Goal: Transaction & Acquisition: Purchase product/service

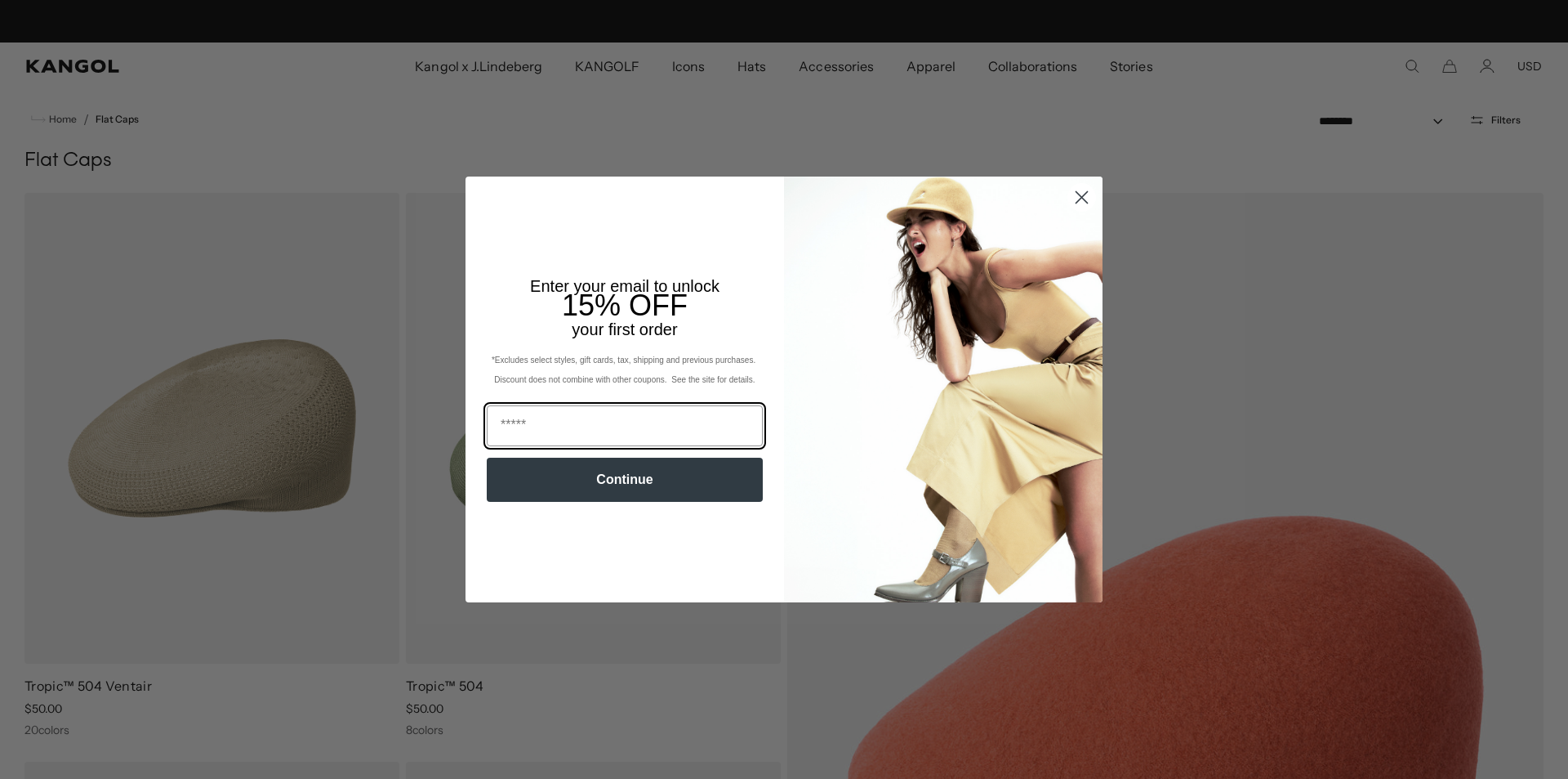
scroll to position [0, 337]
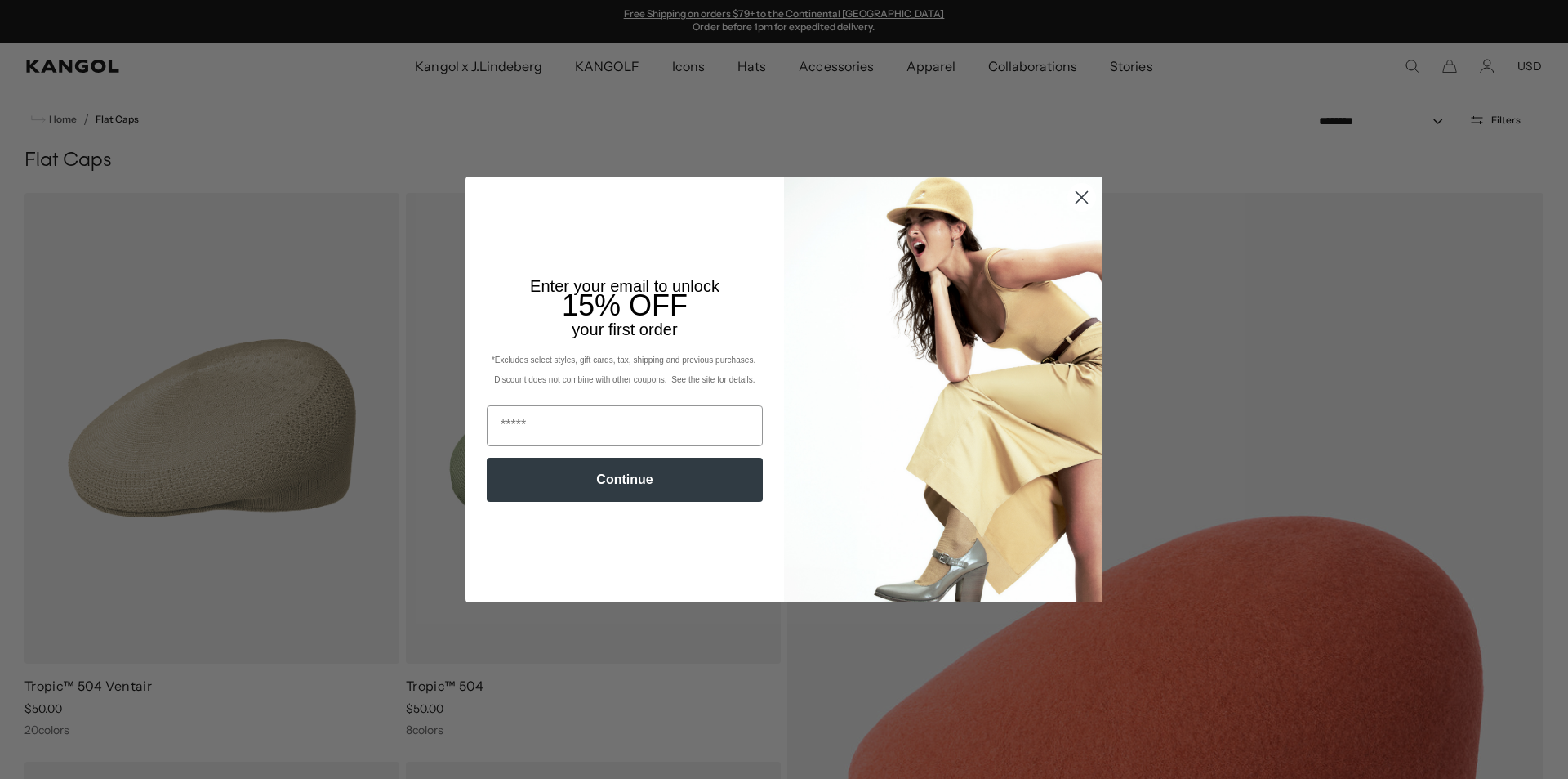
click at [1083, 196] on icon "Close dialog" at bounding box center [1082, 197] width 12 height 12
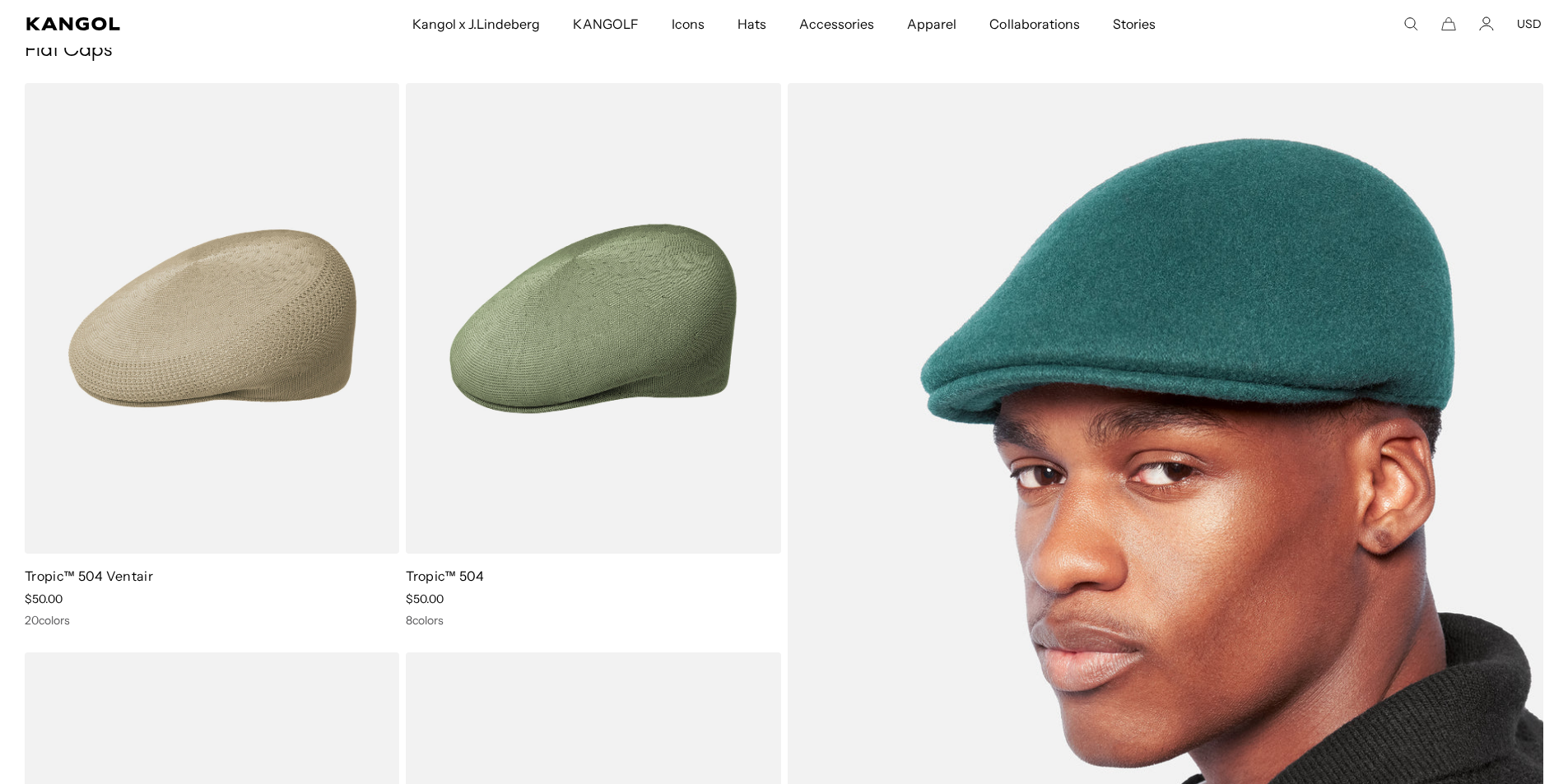
scroll to position [83, 0]
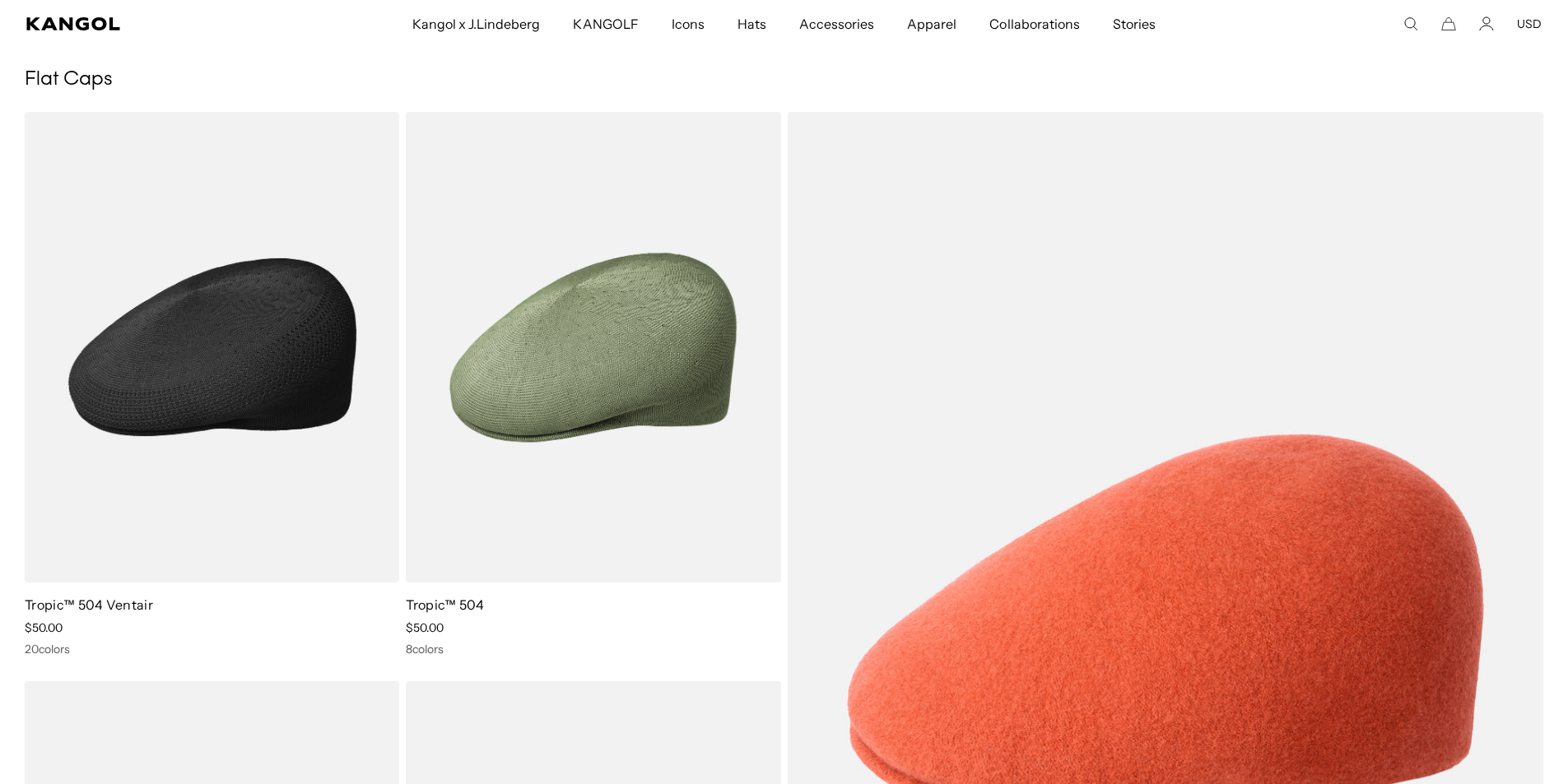
click at [57, 649] on div "20 colors" at bounding box center [212, 649] width 374 height 15
click at [56, 605] on link "Tropic™ 504 Ventair" at bounding box center [89, 605] width 128 height 16
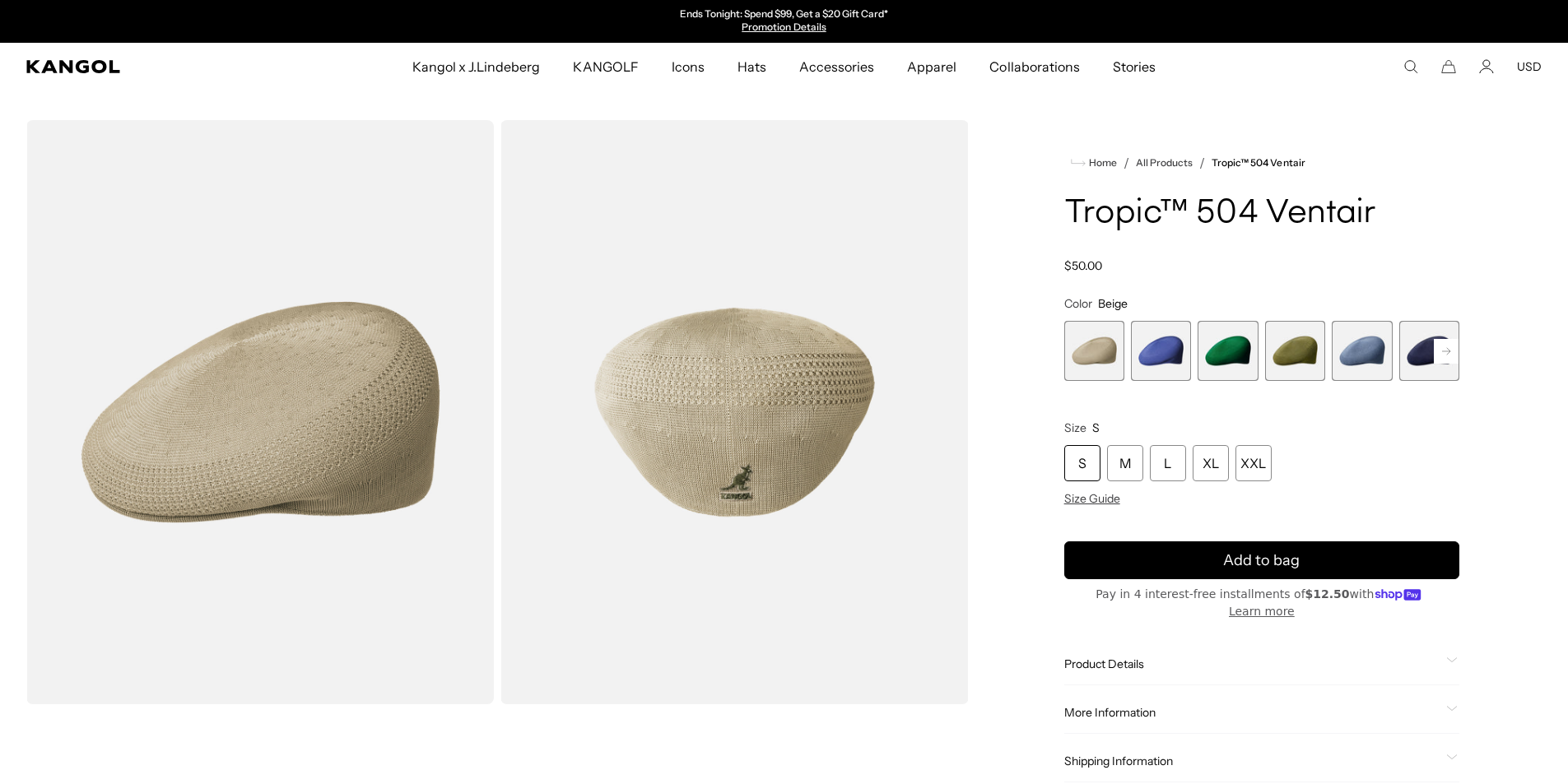
click at [1231, 345] on span "3 of 22" at bounding box center [1227, 351] width 60 height 60
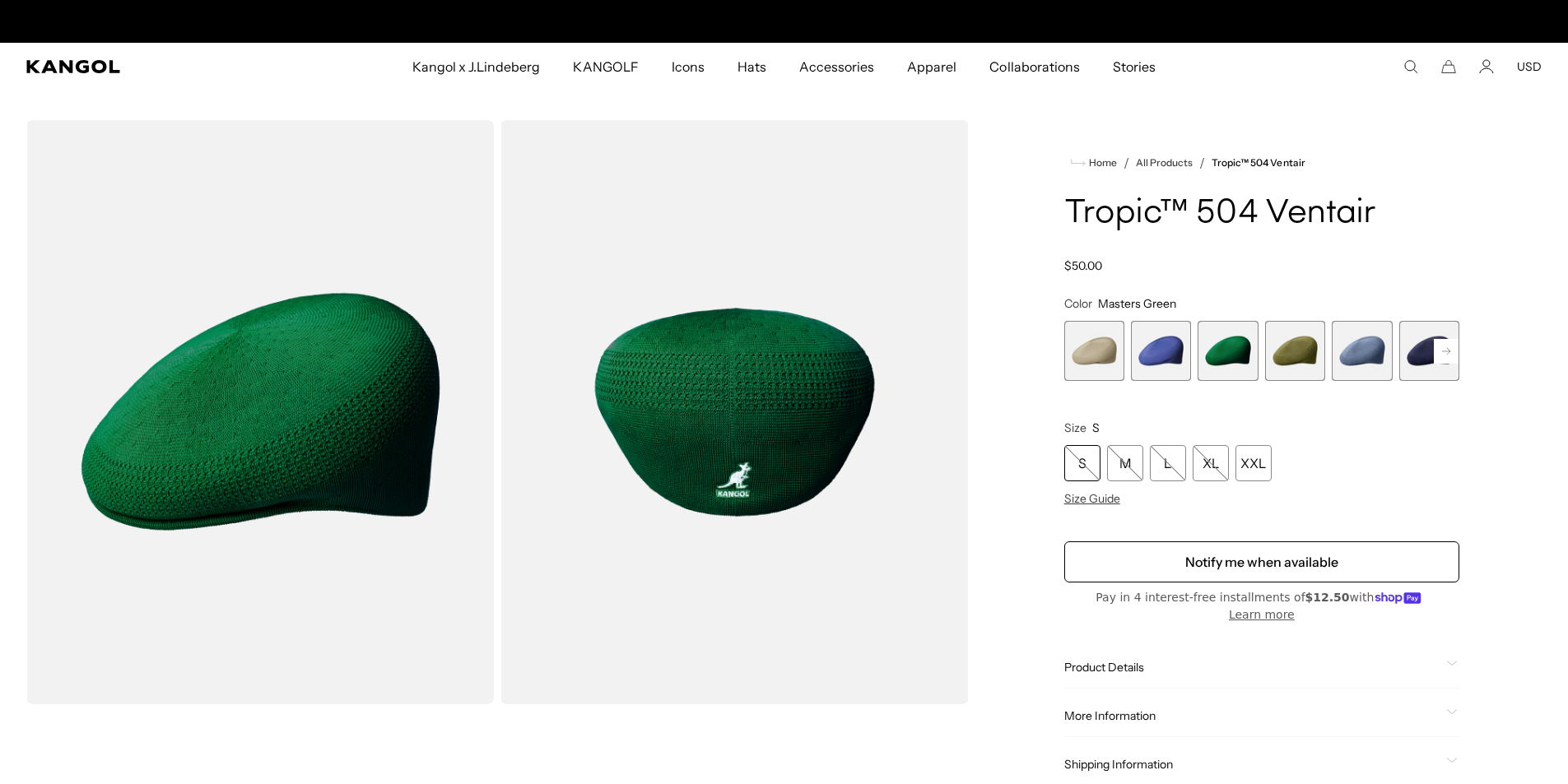
scroll to position [0, 339]
click at [1450, 351] on icon at bounding box center [1446, 351] width 25 height 26
click at [1450, 352] on rect at bounding box center [1446, 352] width 25 height 25
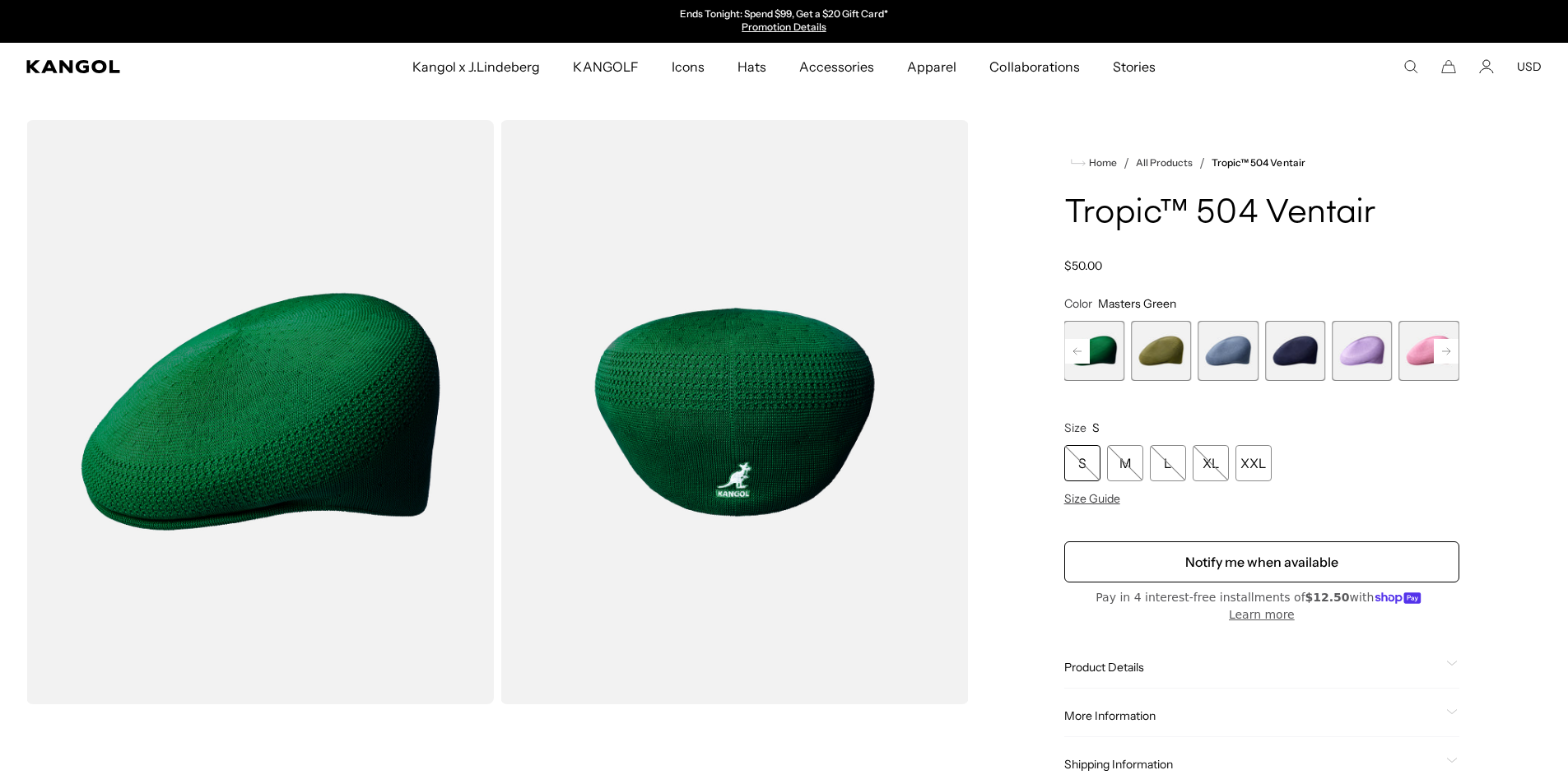
click at [1450, 352] on rect at bounding box center [1446, 352] width 25 height 25
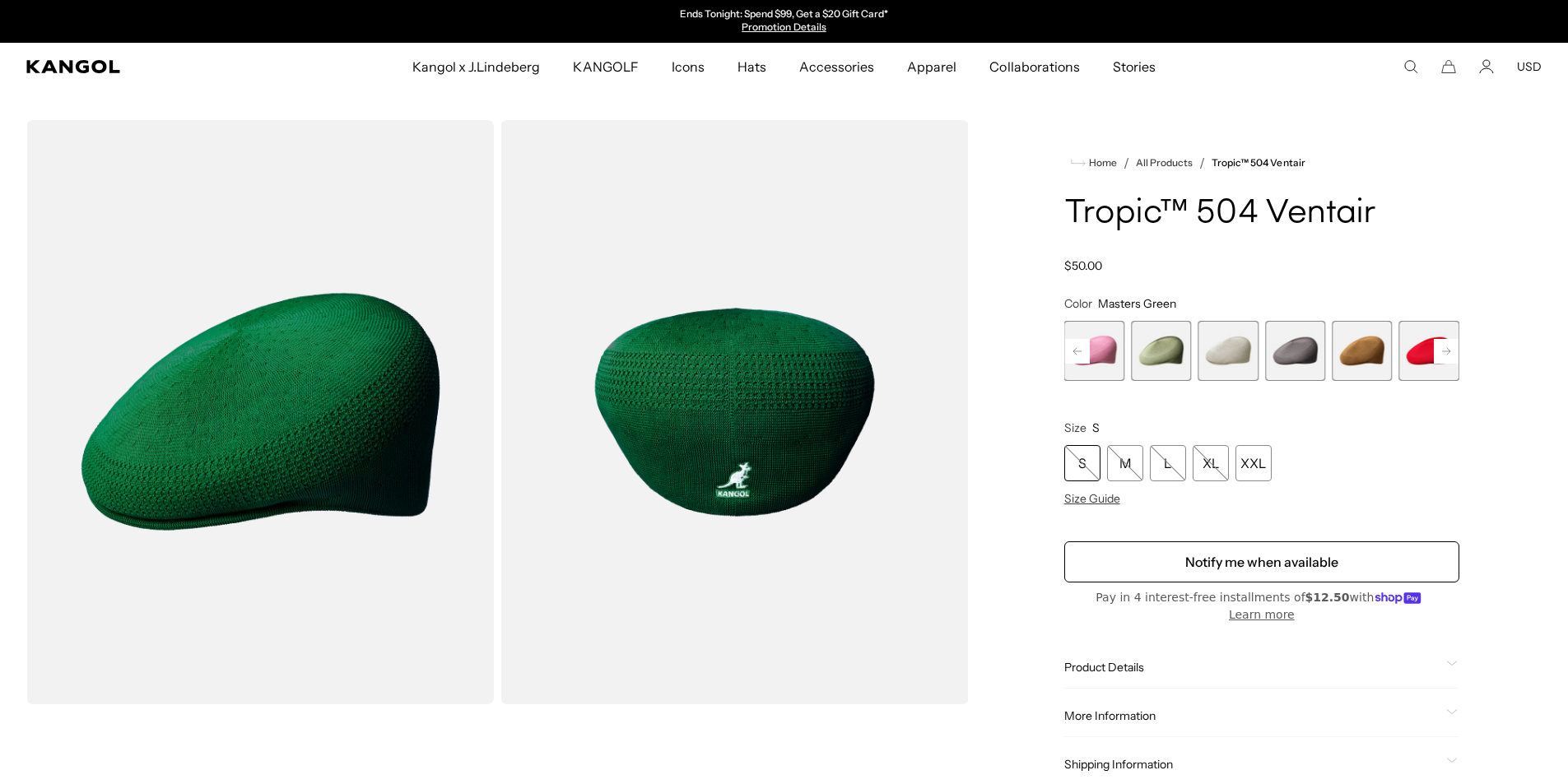
click at [1450, 352] on rect at bounding box center [1446, 352] width 25 height 25
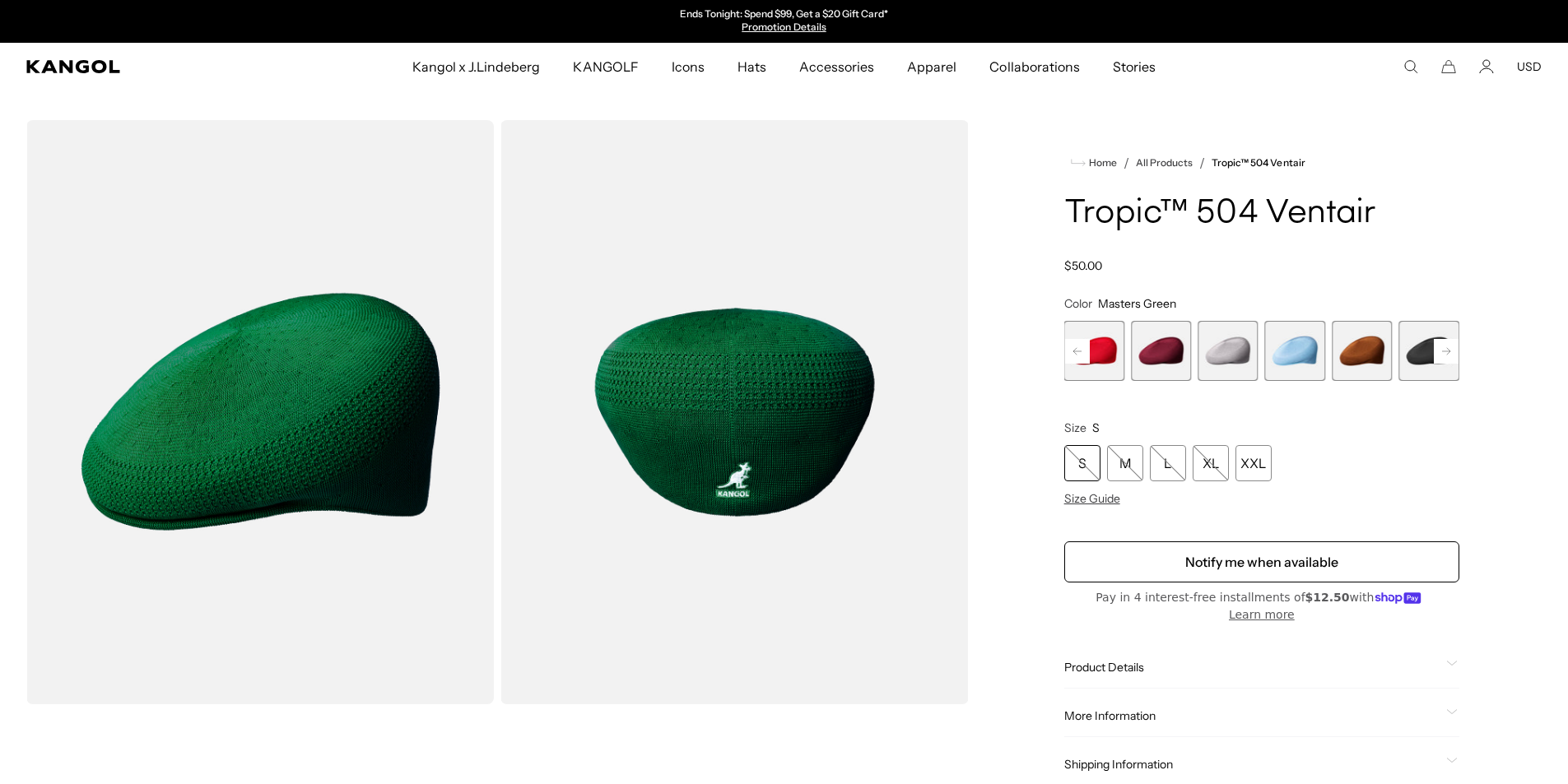
click at [1450, 352] on rect at bounding box center [1446, 352] width 25 height 25
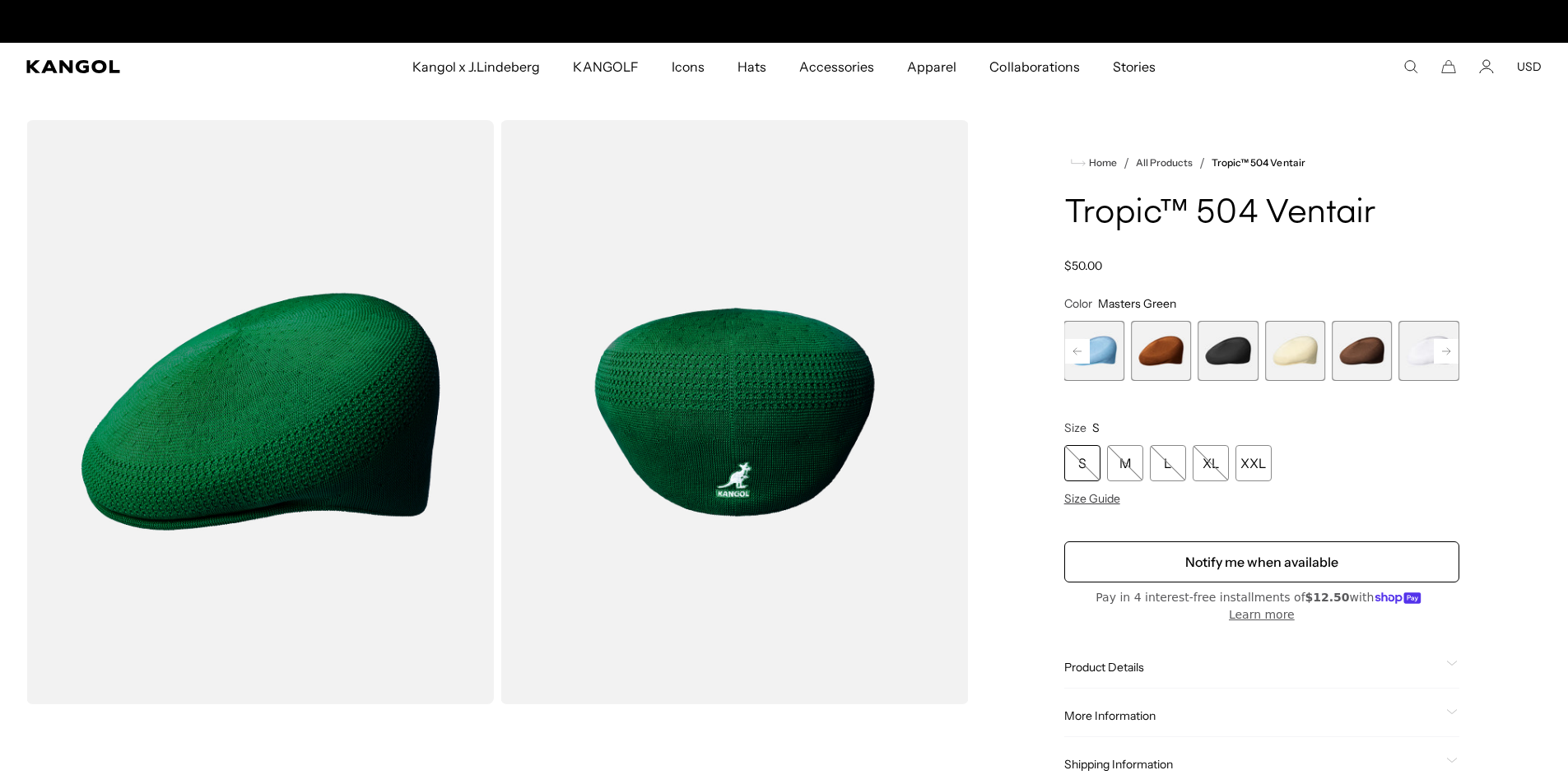
click at [1450, 352] on rect at bounding box center [1446, 352] width 25 height 25
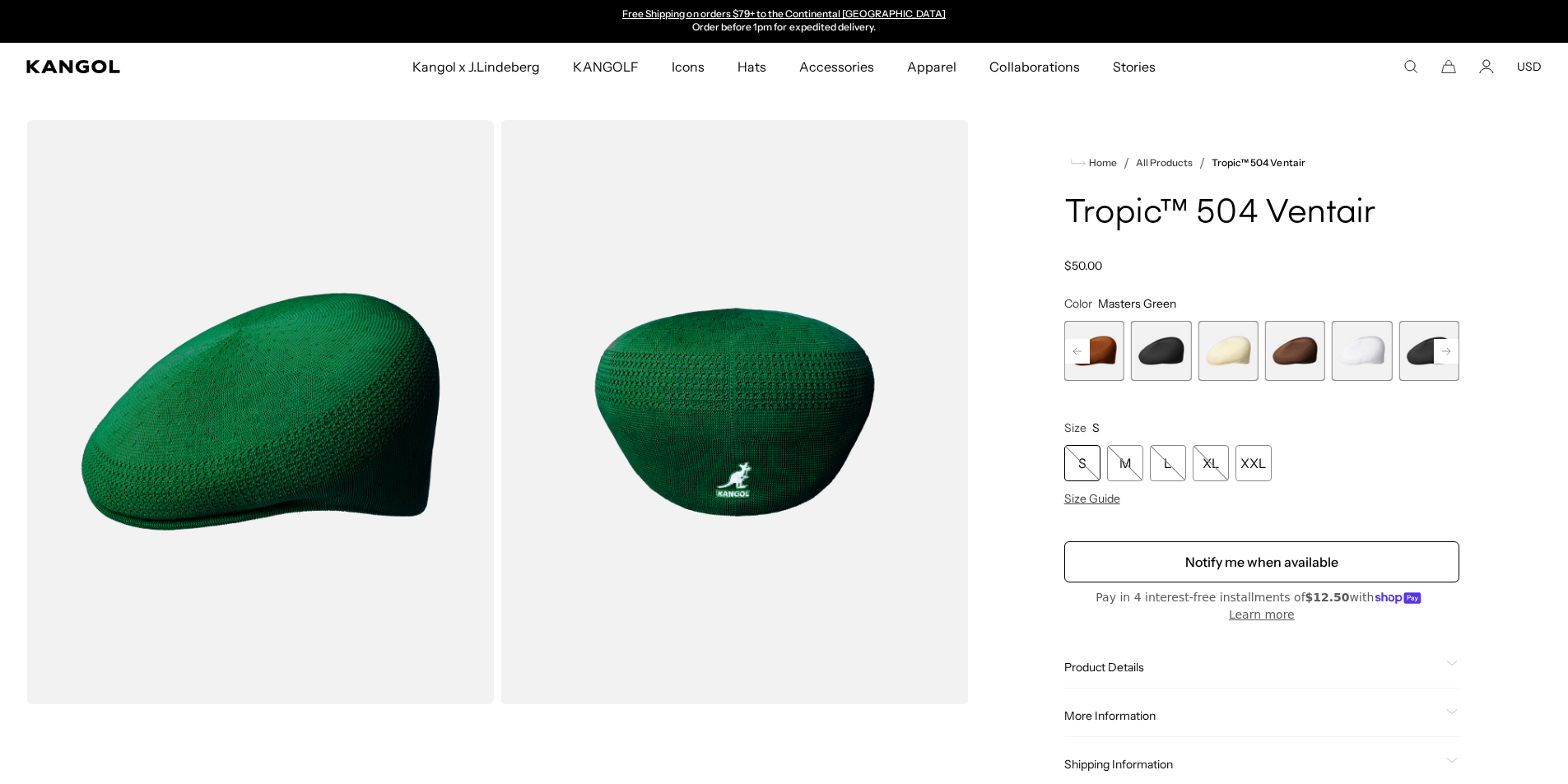
click at [1450, 352] on div "Previous Next Beige Variant sold out or unavailable Starry Blue Variant sold ou…" at bounding box center [1261, 351] width 395 height 60
click at [1450, 352] on span "22 of 22" at bounding box center [1429, 351] width 60 height 60
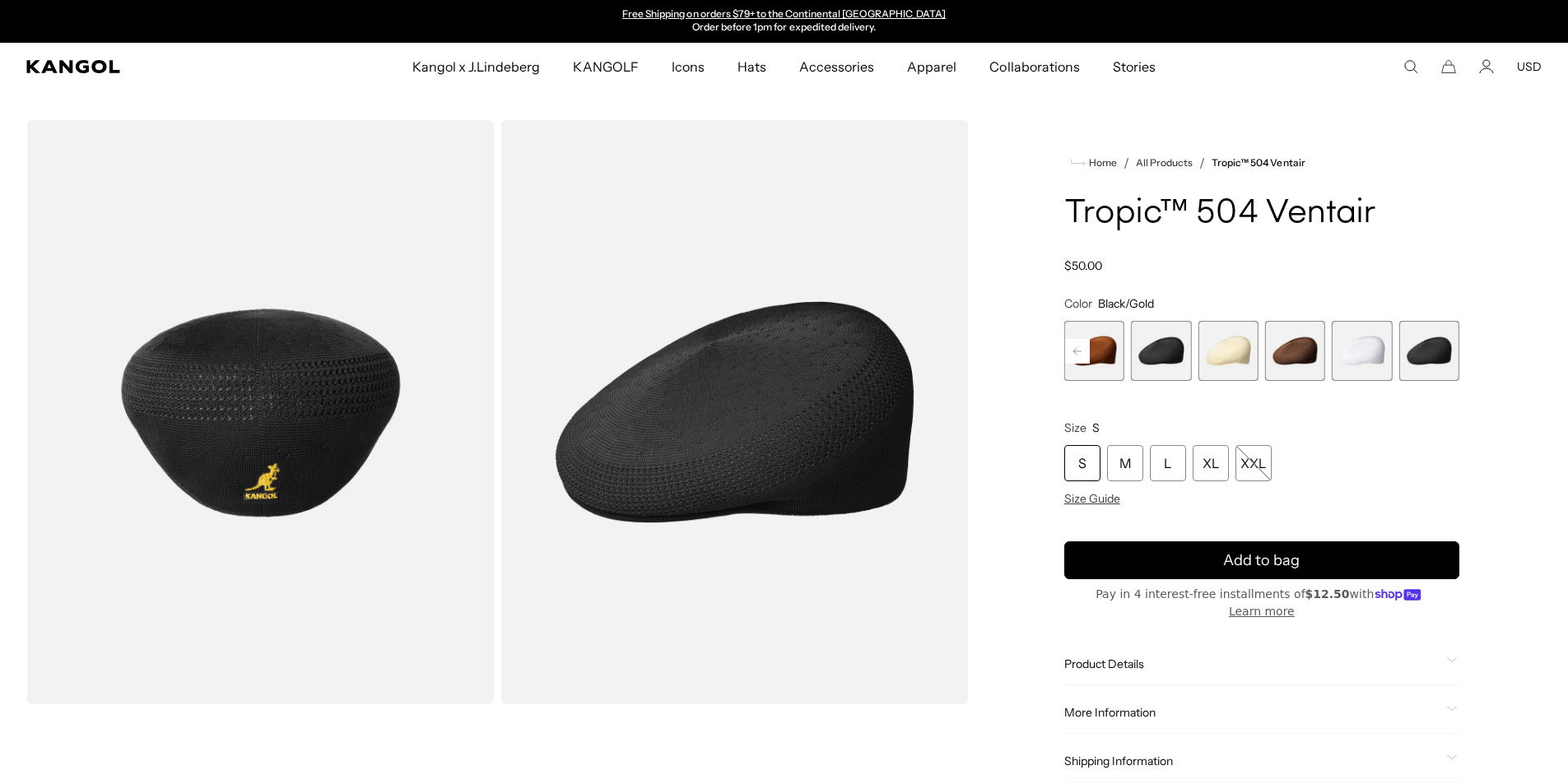
click at [1082, 359] on rect at bounding box center [1077, 352] width 25 height 25
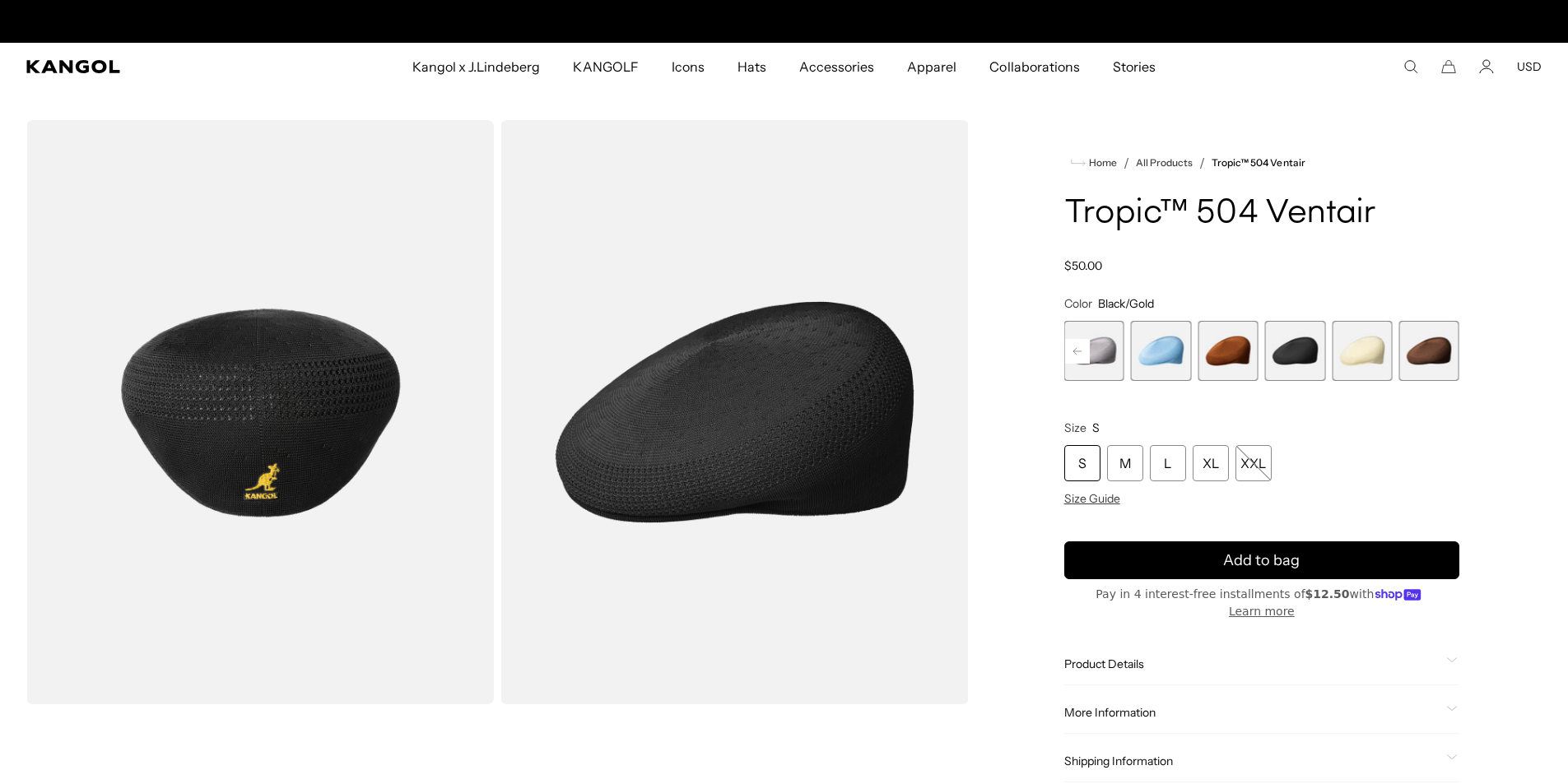
click at [1082, 359] on rect at bounding box center [1077, 352] width 25 height 25
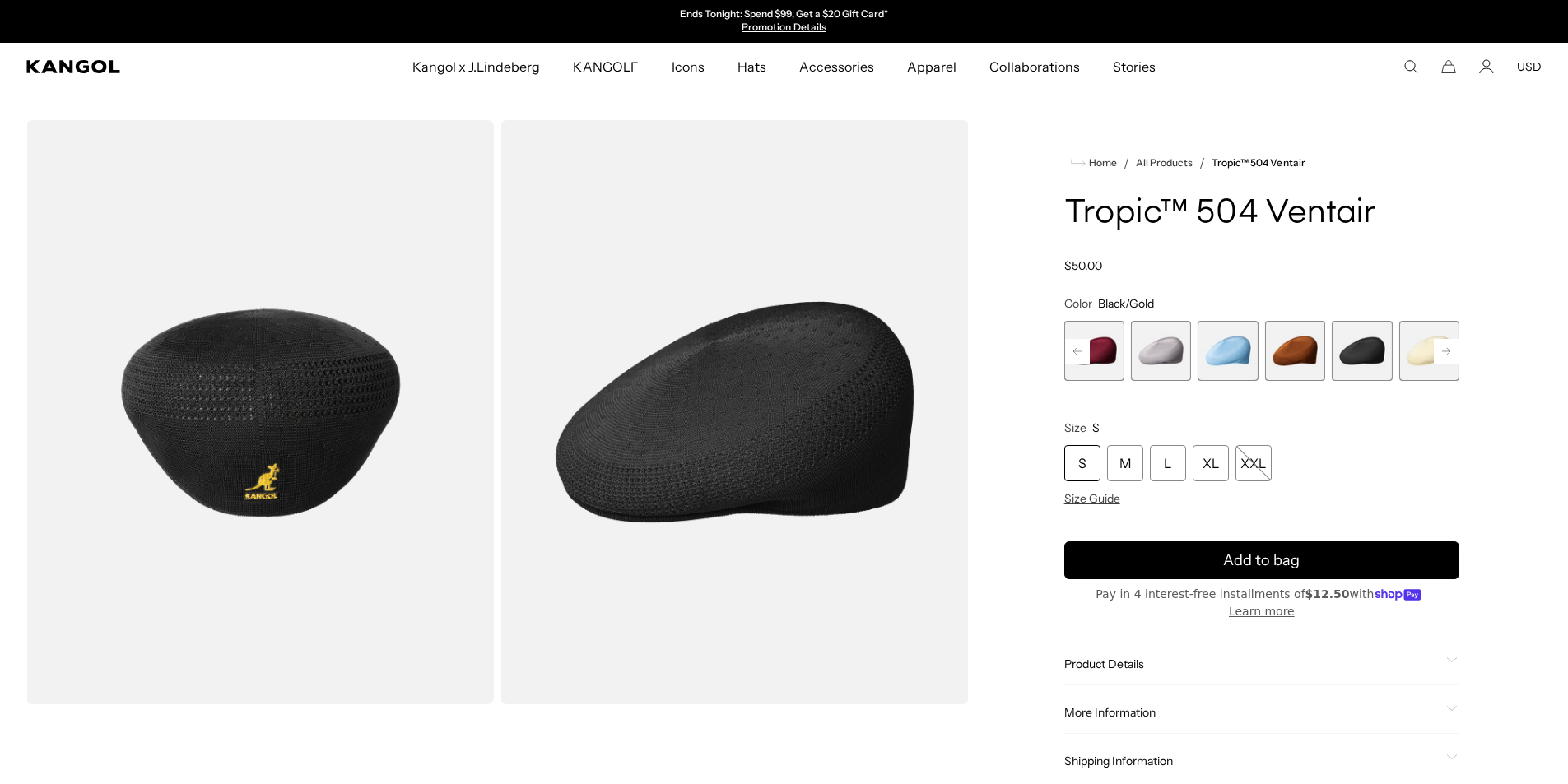
click at [1082, 359] on rect at bounding box center [1077, 352] width 25 height 25
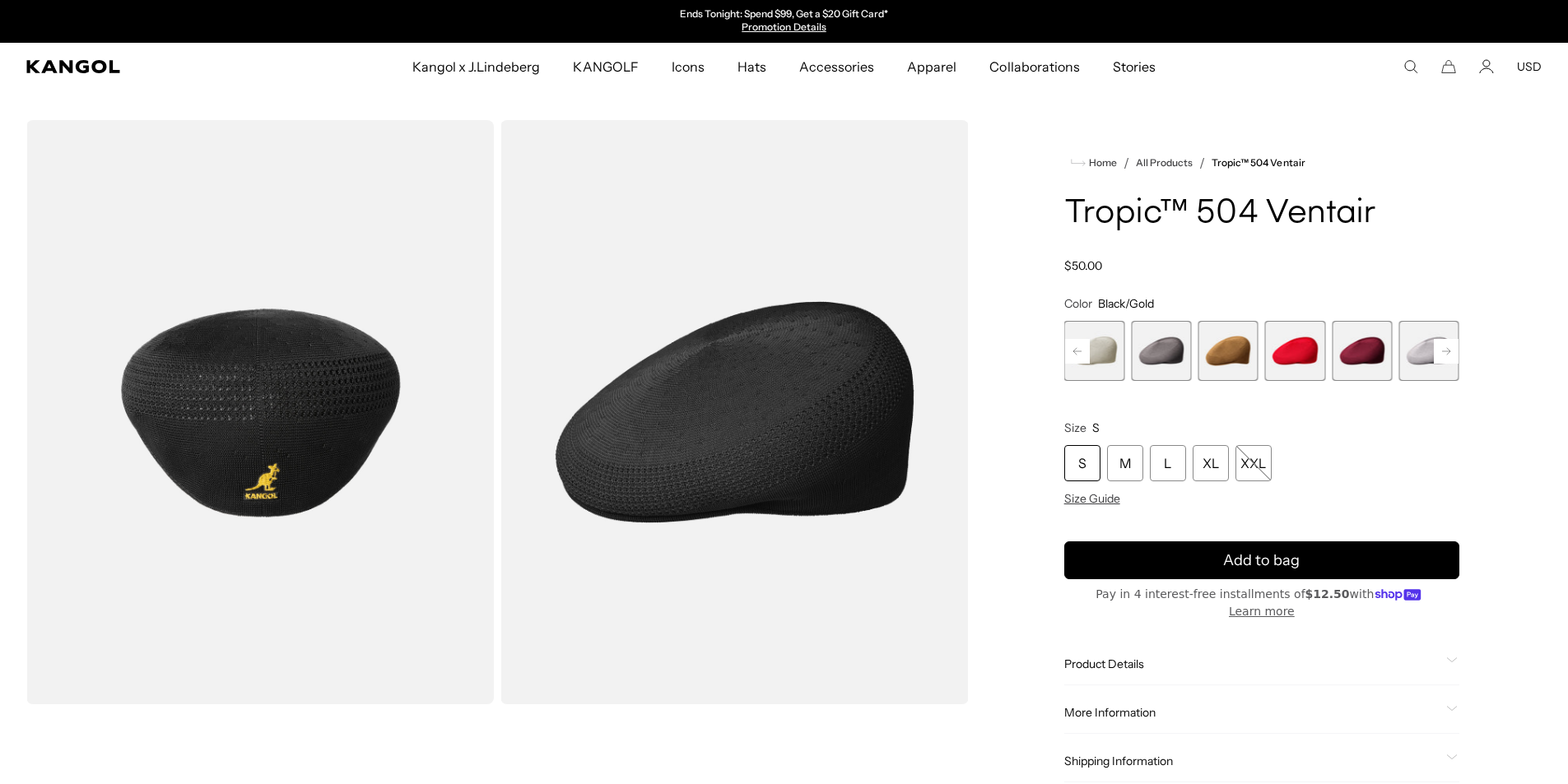
click at [1082, 359] on rect at bounding box center [1077, 352] width 25 height 25
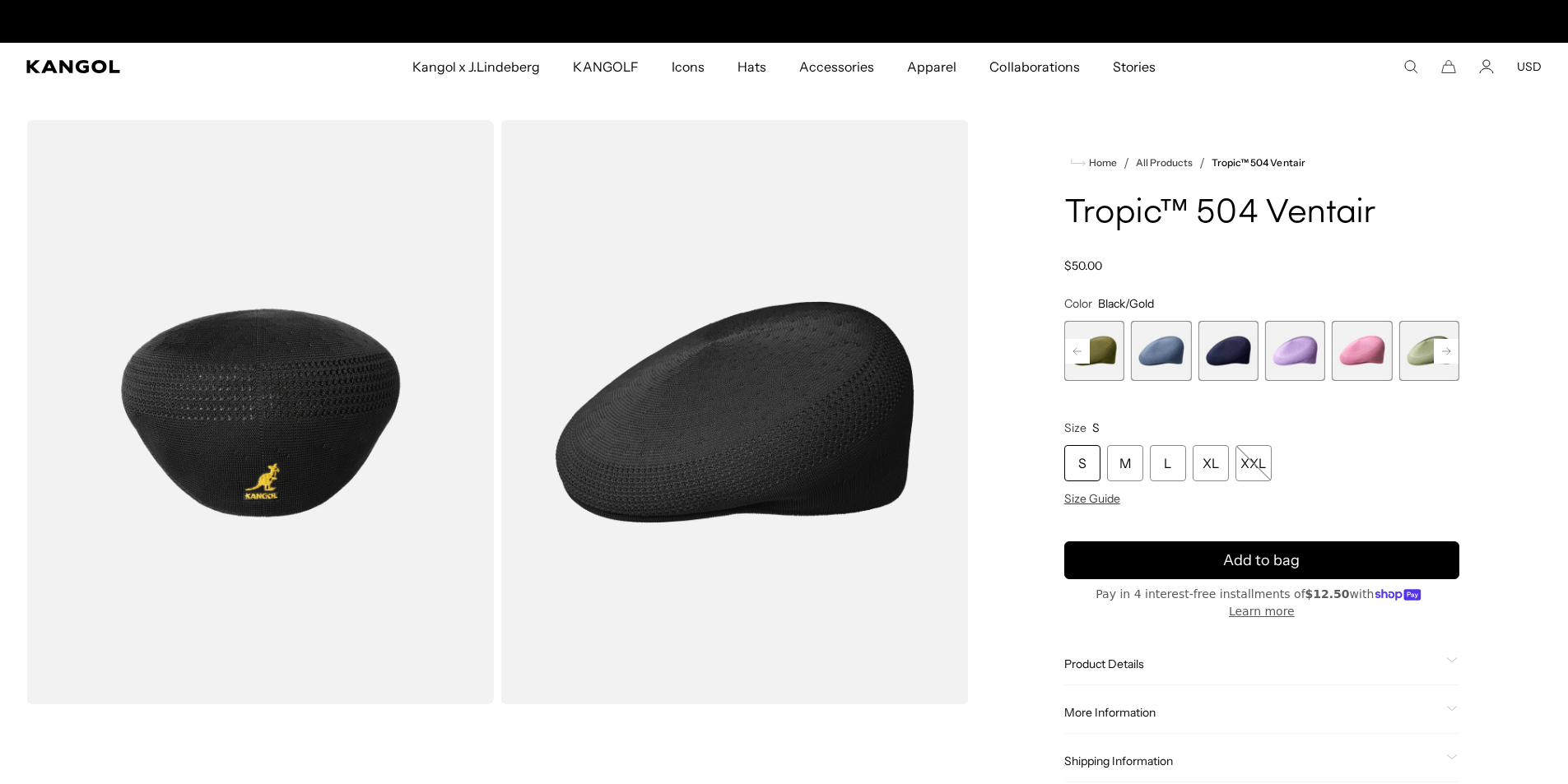
click at [1082, 359] on rect at bounding box center [1077, 352] width 25 height 25
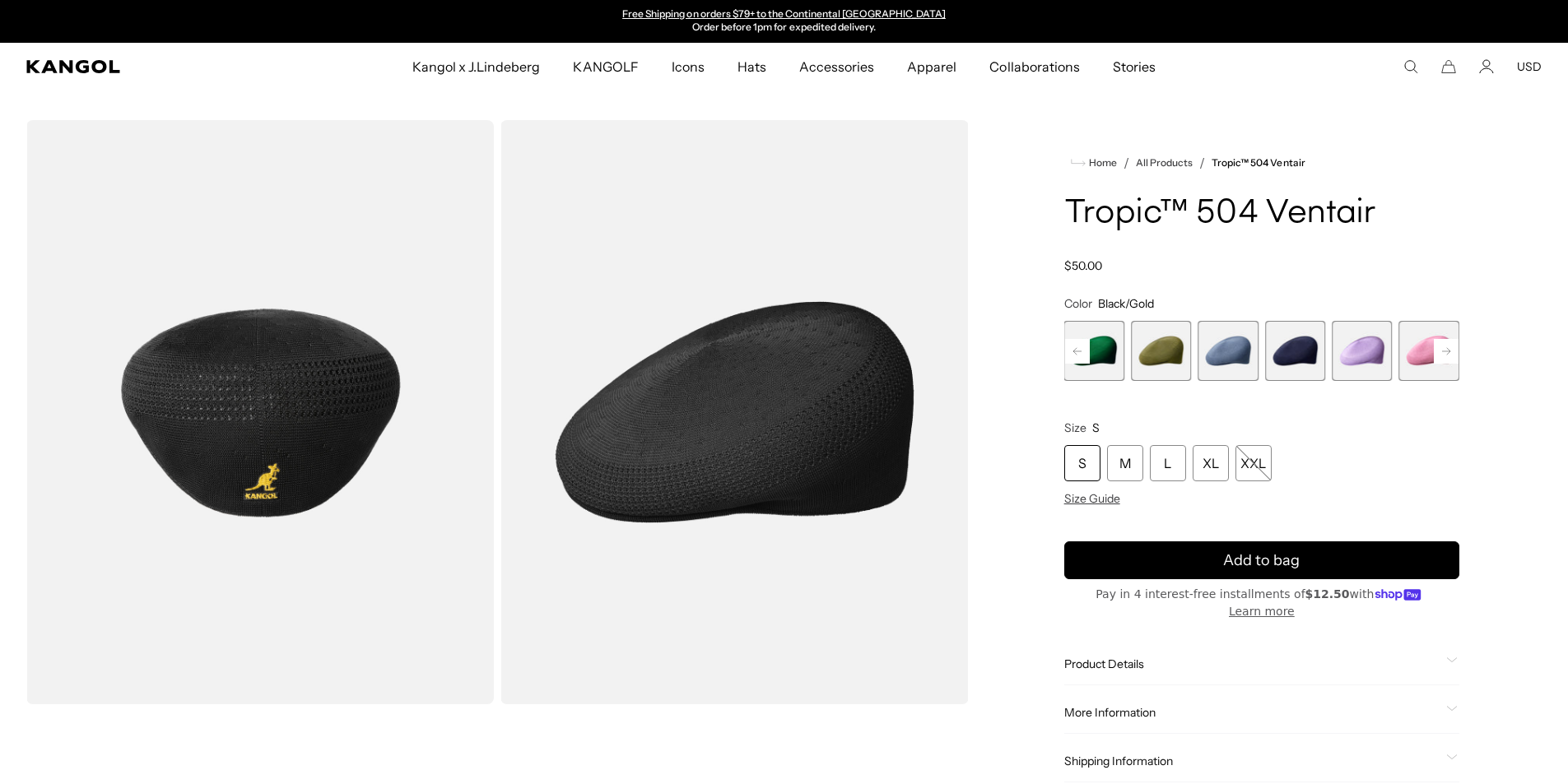
click at [1082, 359] on rect at bounding box center [1077, 352] width 25 height 25
click at [1082, 359] on div "Previous Next Beige Variant sold out or unavailable Starry Blue Variant sold ou…" at bounding box center [1261, 351] width 395 height 60
click at [1082, 359] on span "1 of 22" at bounding box center [1093, 351] width 60 height 60
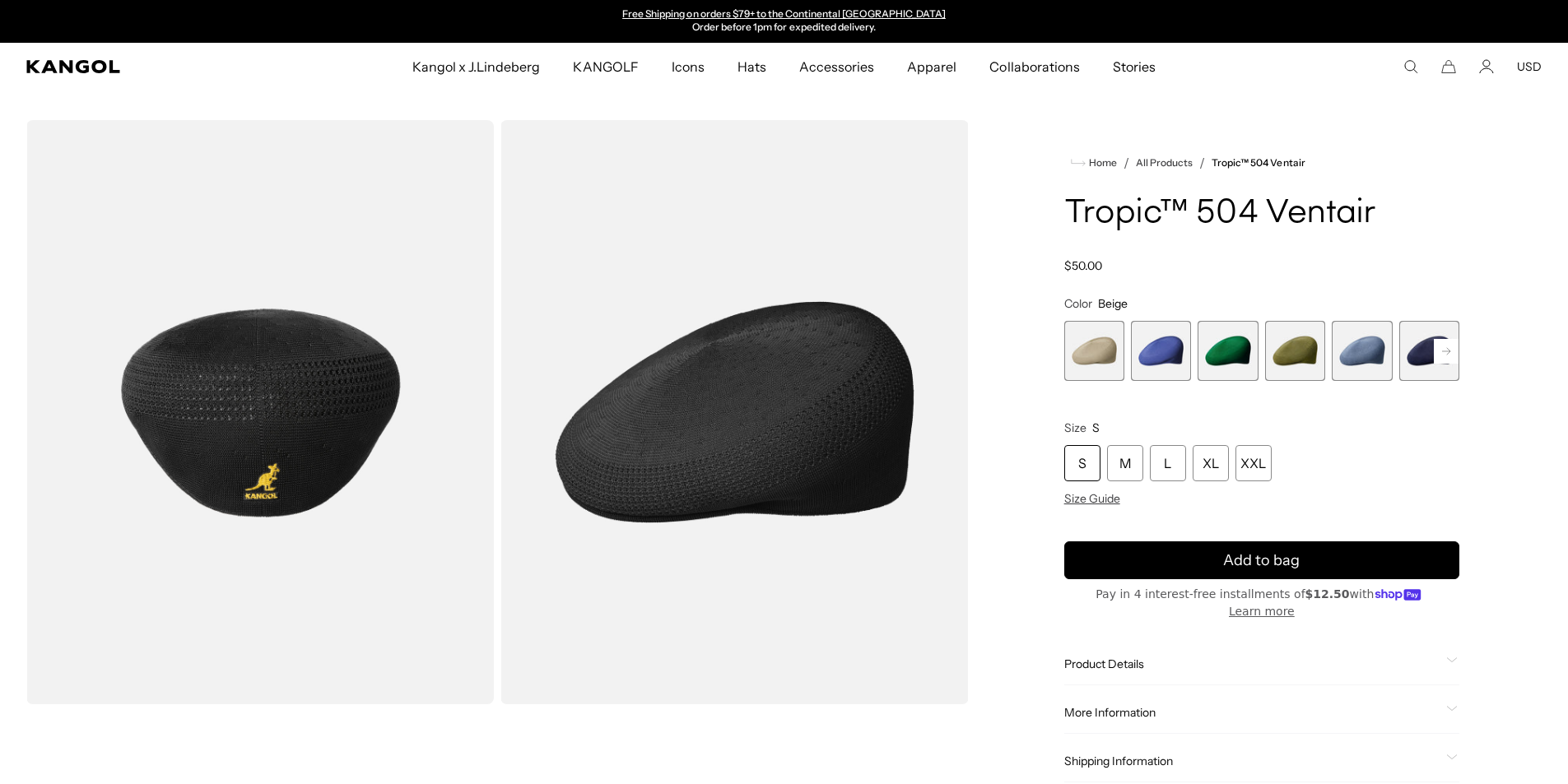
click at [1082, 359] on span "1 of 22" at bounding box center [1093, 351] width 60 height 60
